Goal: Information Seeking & Learning: Learn about a topic

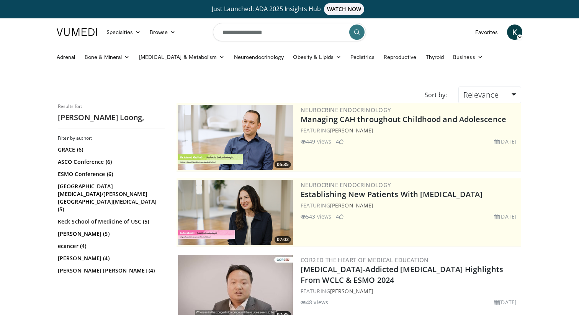
scroll to position [187, 0]
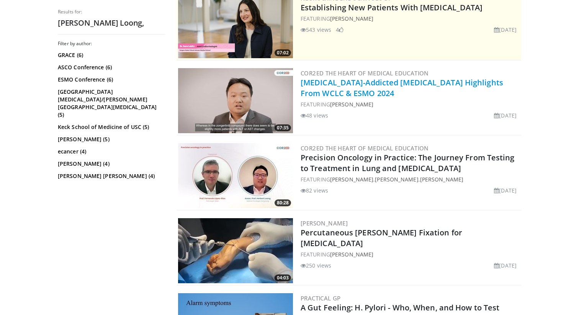
click at [366, 87] on link "[MEDICAL_DATA]-Addicted [MEDICAL_DATA] Highlights From WCLC & ESMO 2024" at bounding box center [402, 87] width 203 height 21
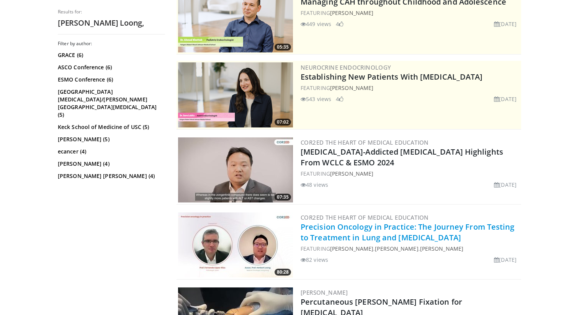
scroll to position [0, 0]
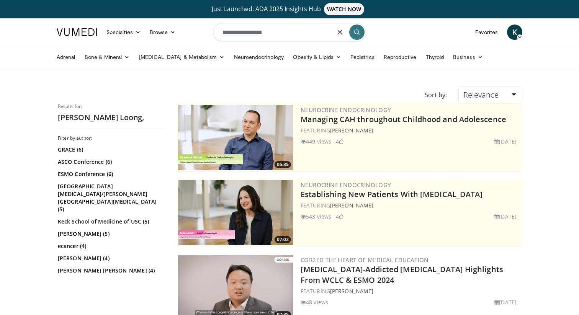
drag, startPoint x: 322, startPoint y: 31, endPoint x: 199, endPoint y: 33, distance: 122.9
click at [199, 33] on nav "Specialties Adult & Family Medicine Allergy, Asthma, Immunology Anesthesiology …" at bounding box center [289, 32] width 475 height 28
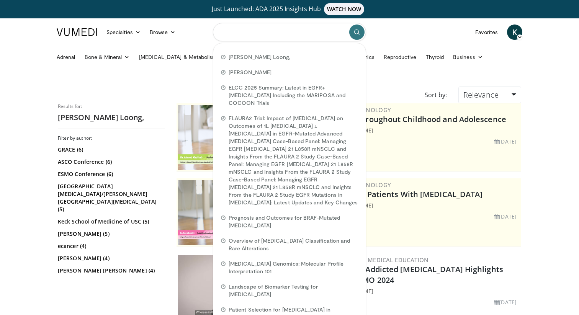
paste input "**********"
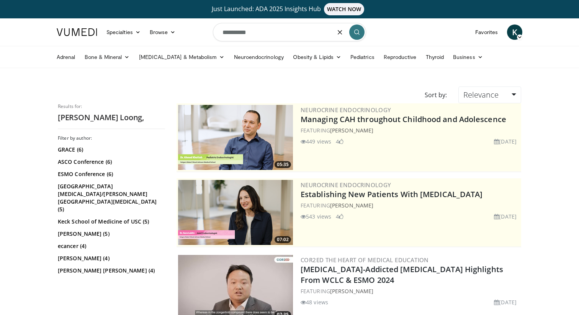
type input "**********"
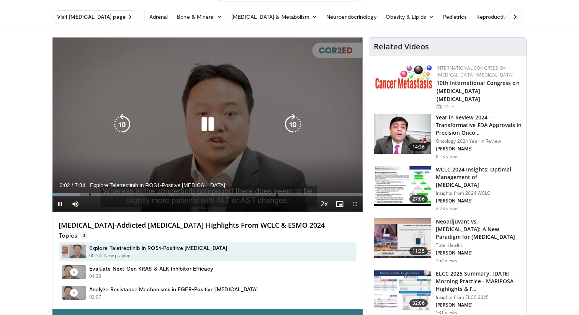
scroll to position [39, 0]
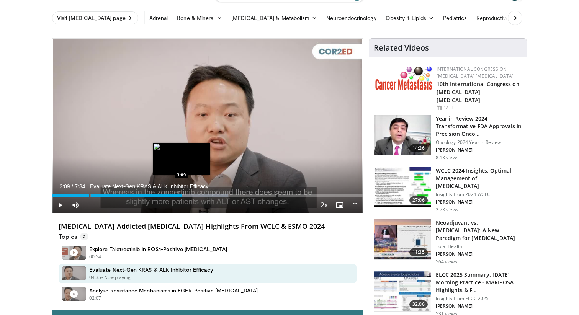
drag, startPoint x: 70, startPoint y: 195, endPoint x: 181, endPoint y: 193, distance: 110.7
click at [181, 193] on div "Loaded : 56.74% 3:09 3:09" at bounding box center [207, 193] width 310 height 7
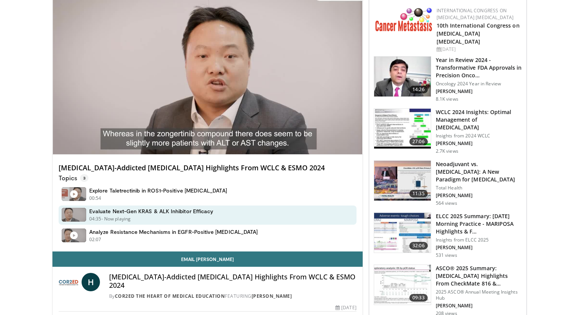
scroll to position [97, 0]
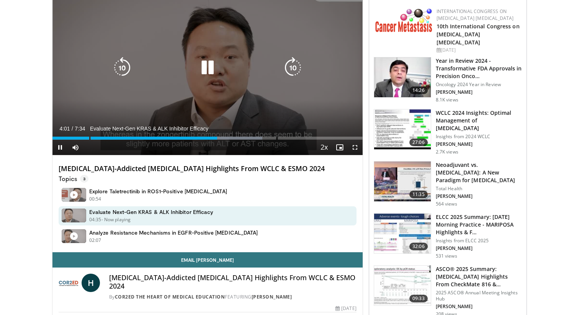
click at [211, 68] on icon "Video Player" at bounding box center [207, 67] width 21 height 21
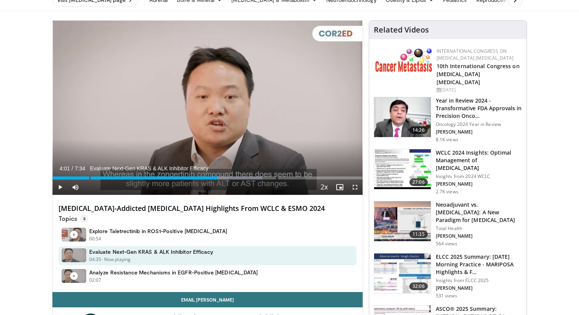
scroll to position [49, 0]
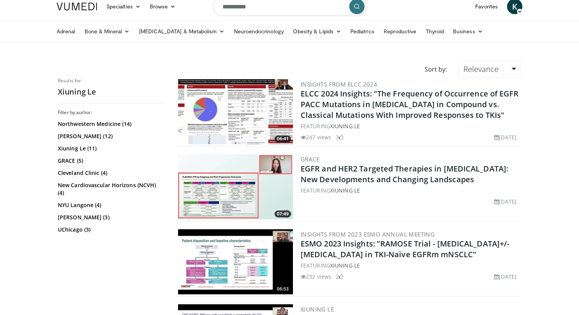
scroll to position [25, 0]
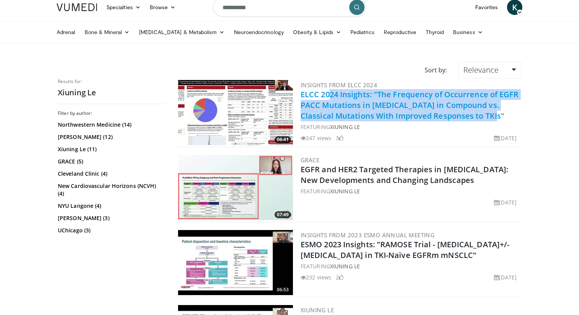
drag, startPoint x: 487, startPoint y: 113, endPoint x: 302, endPoint y: 92, distance: 186.2
click at [302, 92] on h2 "ELCC 2024 Insights: "The Frequency of Occurrence of EGFR PACC Mutations in NSCL…" at bounding box center [410, 105] width 219 height 32
copy link "ELCC 2024 Insights: "The Frequency of Occurrence of EGFR PACC Mutations in NSCL…"
click at [373, 100] on link "ELCC 2024 Insights: "The Frequency of Occurrence of EGFR PACC Mutations in NSCL…" at bounding box center [410, 105] width 218 height 32
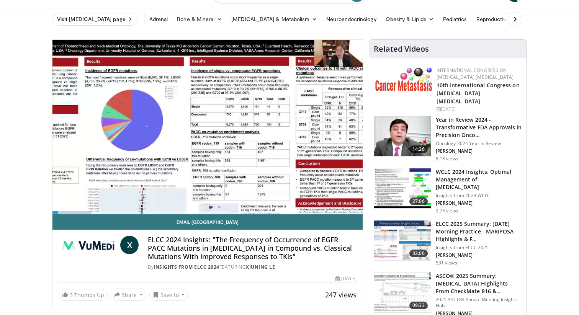
scroll to position [40, 0]
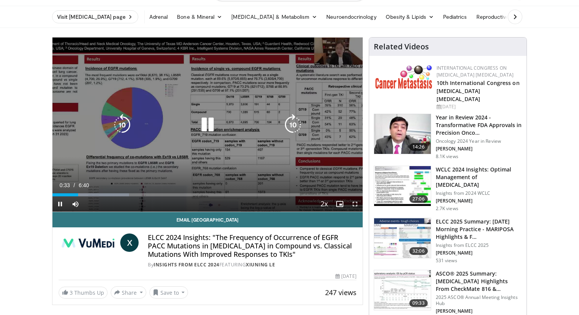
click at [202, 129] on icon "Video Player" at bounding box center [207, 124] width 21 height 21
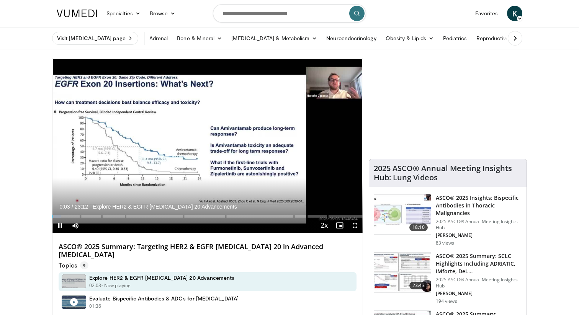
scroll to position [19, 0]
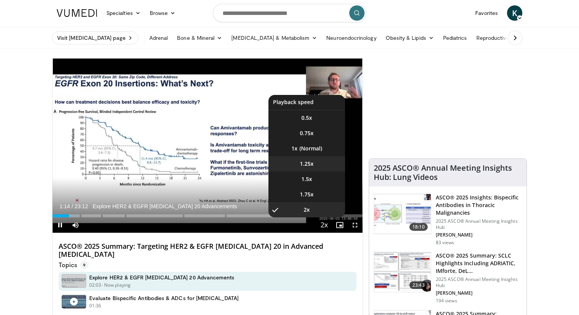
click at [329, 157] on li "1.25x" at bounding box center [306, 163] width 77 height 15
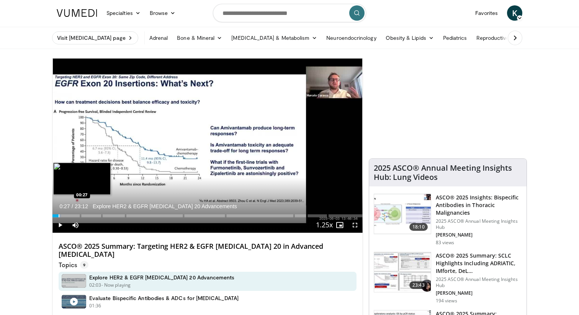
drag, startPoint x: 71, startPoint y: 215, endPoint x: 58, endPoint y: 214, distance: 12.7
click at [59, 214] on div "Loaded : 2.85% 00:27 00:27" at bounding box center [207, 213] width 310 height 7
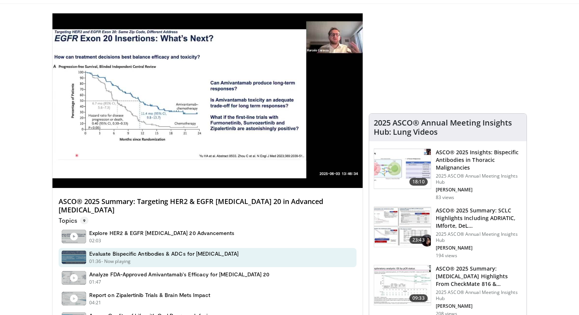
scroll to position [69, 0]
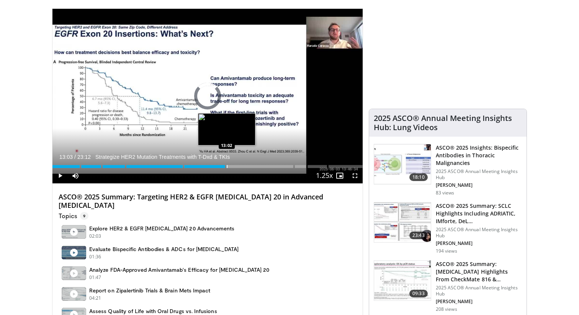
click at [227, 166] on div "Progress Bar" at bounding box center [227, 166] width 1 height 3
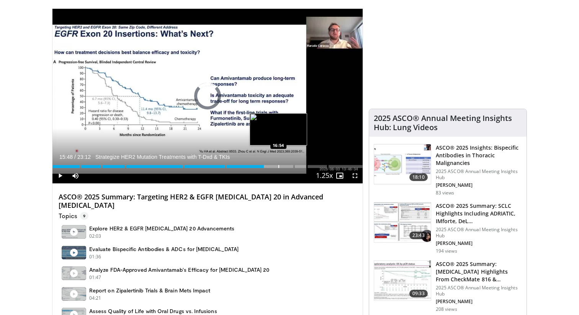
drag, startPoint x: 237, startPoint y: 167, endPoint x: 278, endPoint y: 164, distance: 41.1
click at [278, 164] on div "Loaded : 0.00% 16:54 16:54" at bounding box center [207, 164] width 310 height 7
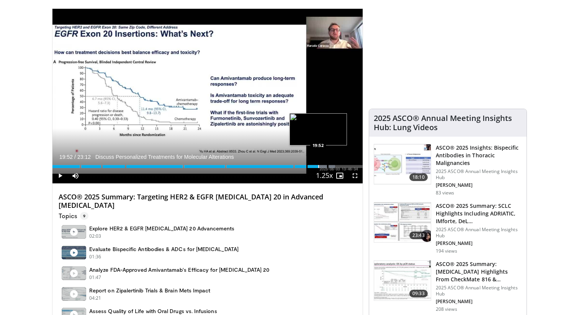
drag, startPoint x: 280, startPoint y: 167, endPoint x: 318, endPoint y: 162, distance: 38.2
click at [318, 162] on div "Loaded : 91.21% 19:54 19:52" at bounding box center [207, 164] width 310 height 7
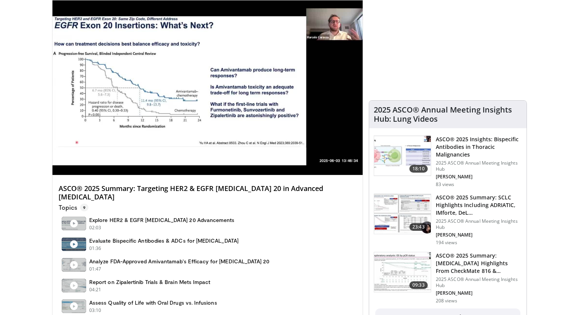
scroll to position [74, 0]
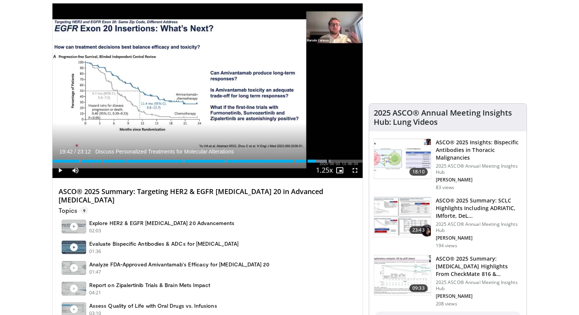
drag, startPoint x: 321, startPoint y: 162, endPoint x: 316, endPoint y: 161, distance: 5.4
click at [316, 161] on div "Progress Bar" at bounding box center [316, 161] width 1 height 3
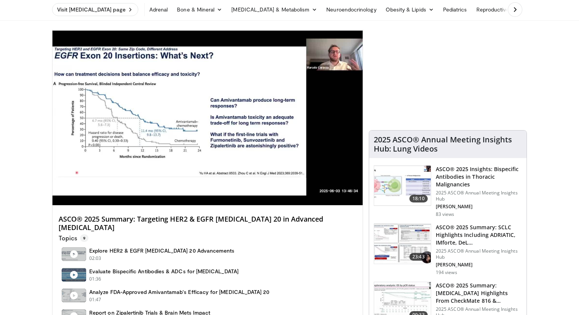
scroll to position [40, 0]
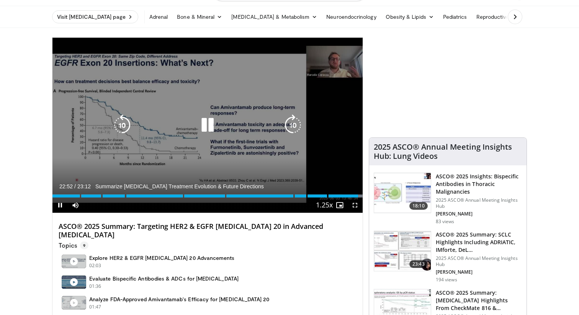
click at [209, 129] on icon "Video Player" at bounding box center [207, 124] width 21 height 21
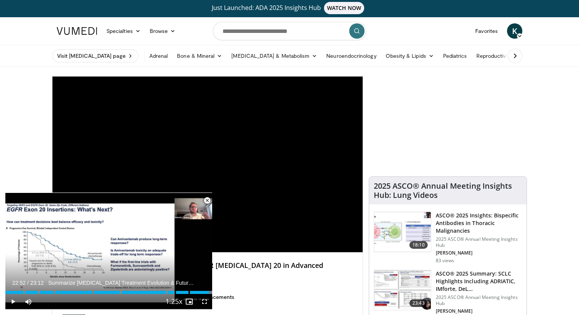
scroll to position [0, 0]
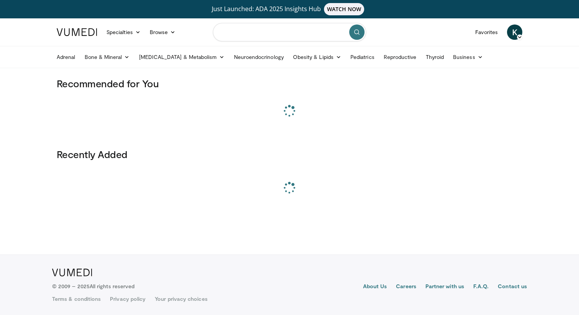
click at [275, 26] on input "Search topics, interventions" at bounding box center [289, 32] width 153 height 18
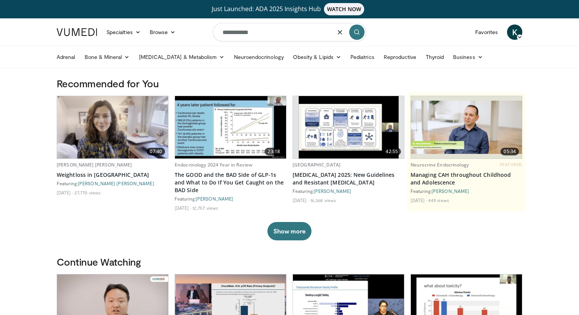
type input "**********"
